Goal: Task Accomplishment & Management: Use online tool/utility

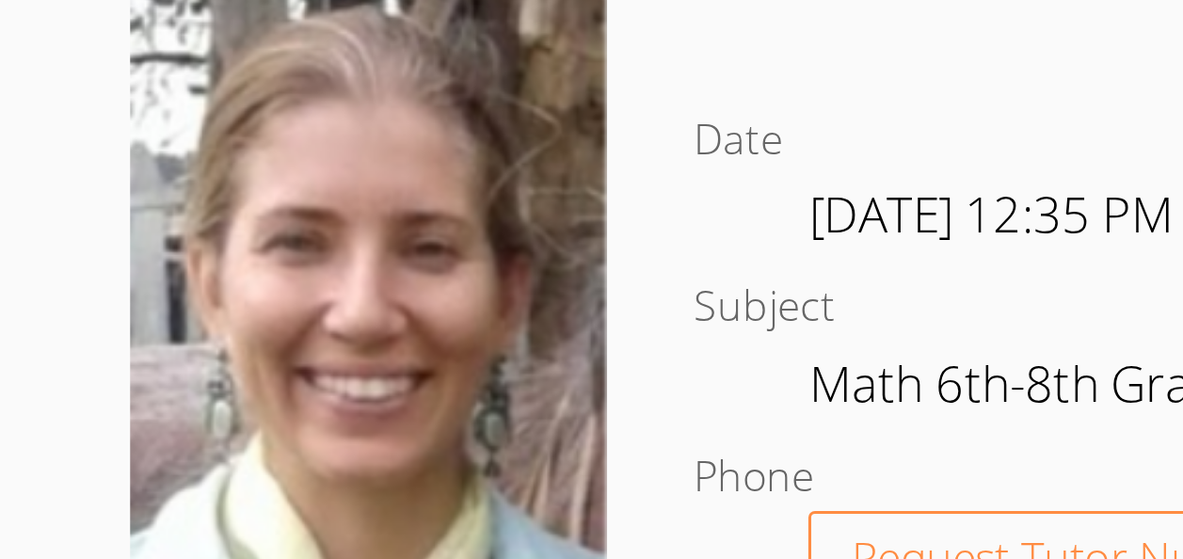
scroll to position [474, 0]
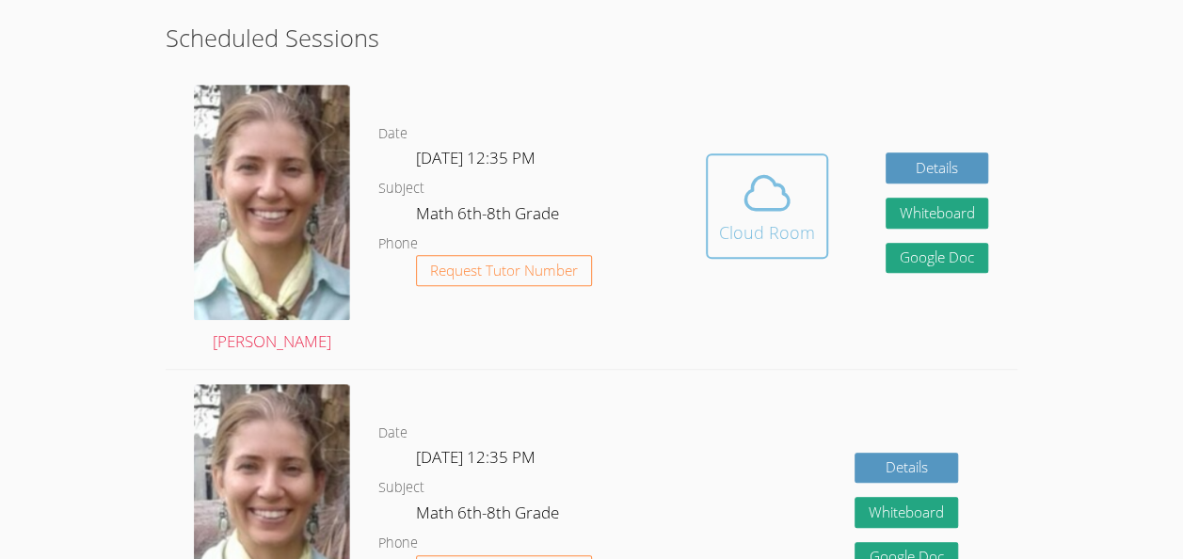
click at [735, 230] on div "Cloud Room" at bounding box center [767, 232] width 96 height 26
click at [759, 236] on div "Cloud Room" at bounding box center [767, 232] width 96 height 26
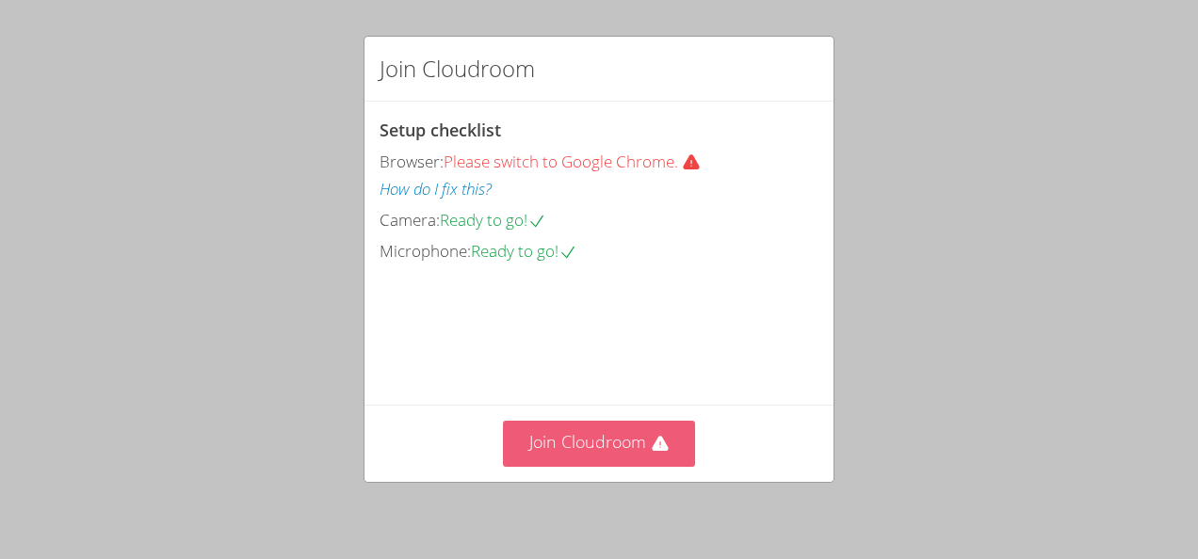
click at [554, 437] on button "Join Cloudroom" at bounding box center [599, 444] width 193 height 46
